Goal: Task Accomplishment & Management: Complete application form

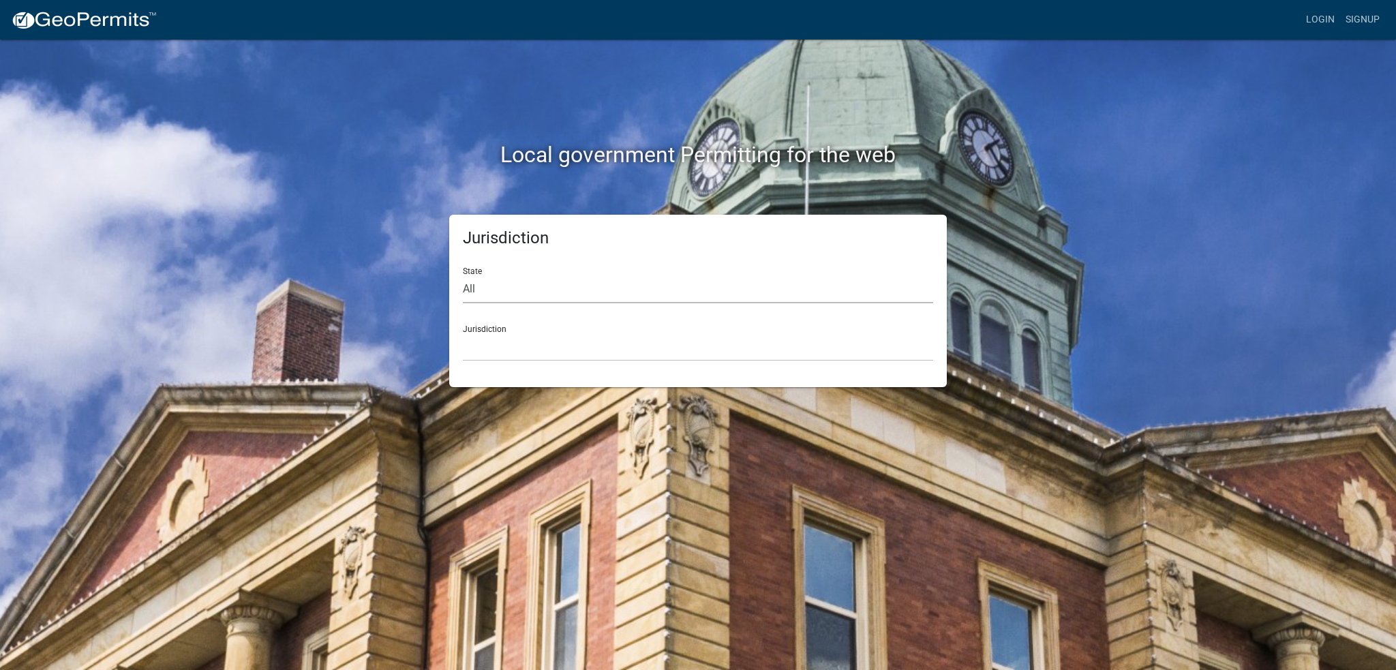
click at [490, 291] on select "All [US_STATE] [US_STATE] [US_STATE] [US_STATE] [US_STATE] [US_STATE] [US_STATE…" at bounding box center [698, 289] width 470 height 28
select select "[US_STATE]"
click at [463, 275] on select "All [US_STATE] [US_STATE] [US_STATE] [US_STATE] [US_STATE] [US_STATE] [US_STATE…" at bounding box center [698, 289] width 470 height 28
click at [491, 331] on div "Jurisdiction City of [GEOGRAPHIC_DATA], [US_STATE] City of [GEOGRAPHIC_DATA], […" at bounding box center [698, 337] width 470 height 47
click at [494, 347] on select "City of [GEOGRAPHIC_DATA], [US_STATE] City of [GEOGRAPHIC_DATA], [US_STATE] Cit…" at bounding box center [698, 347] width 470 height 28
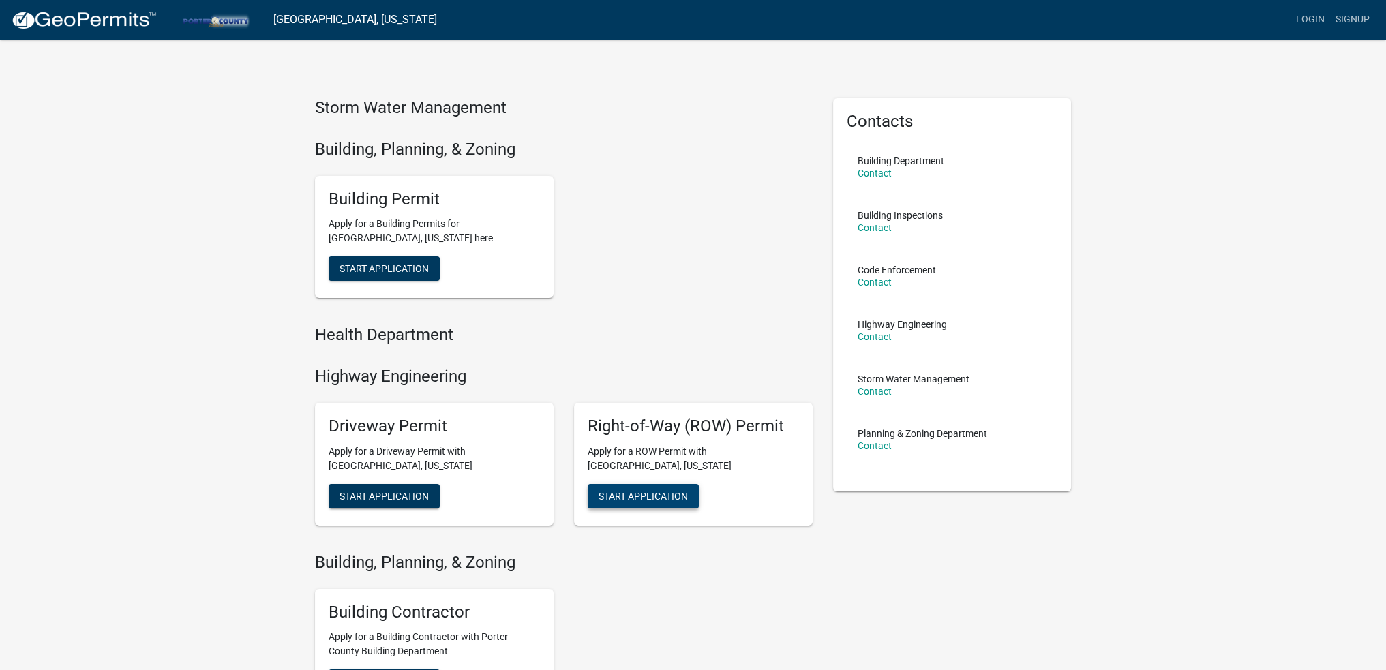
click at [624, 492] on span "Start Application" at bounding box center [643, 495] width 89 height 11
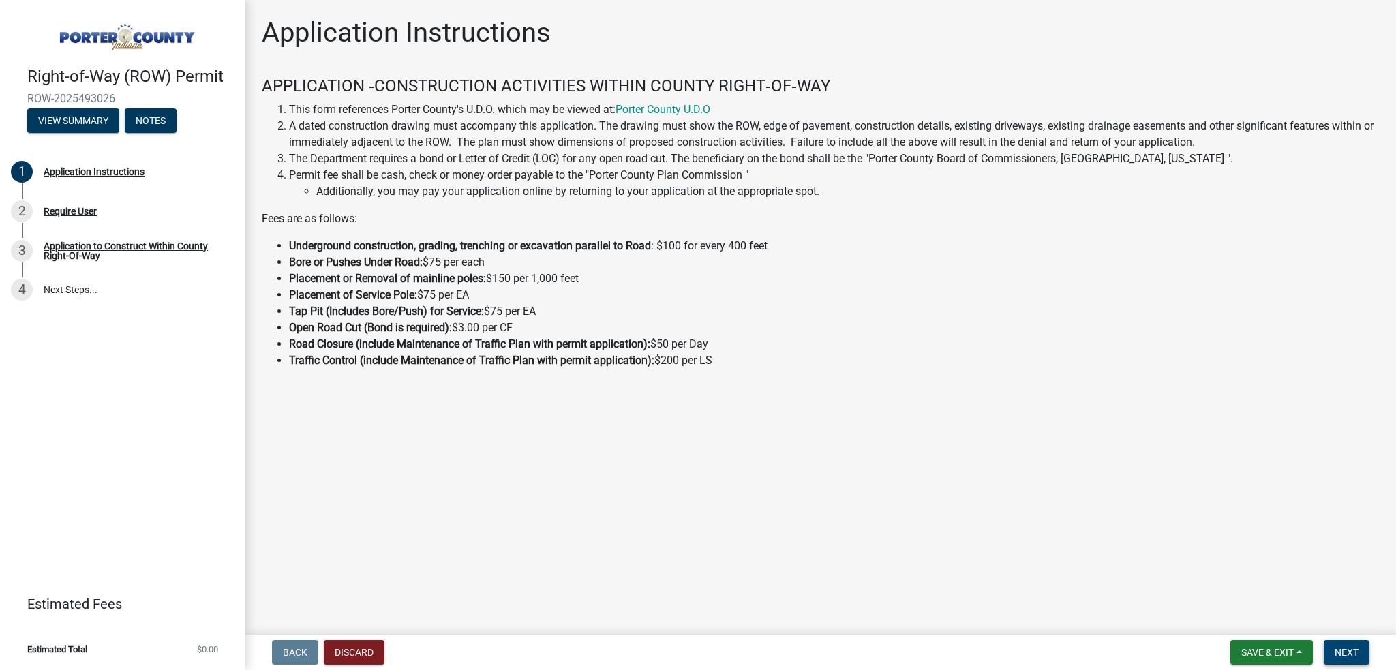
click at [1341, 646] on button "Next" at bounding box center [1347, 652] width 46 height 25
